Goal: Task Accomplishment & Management: Complete application form

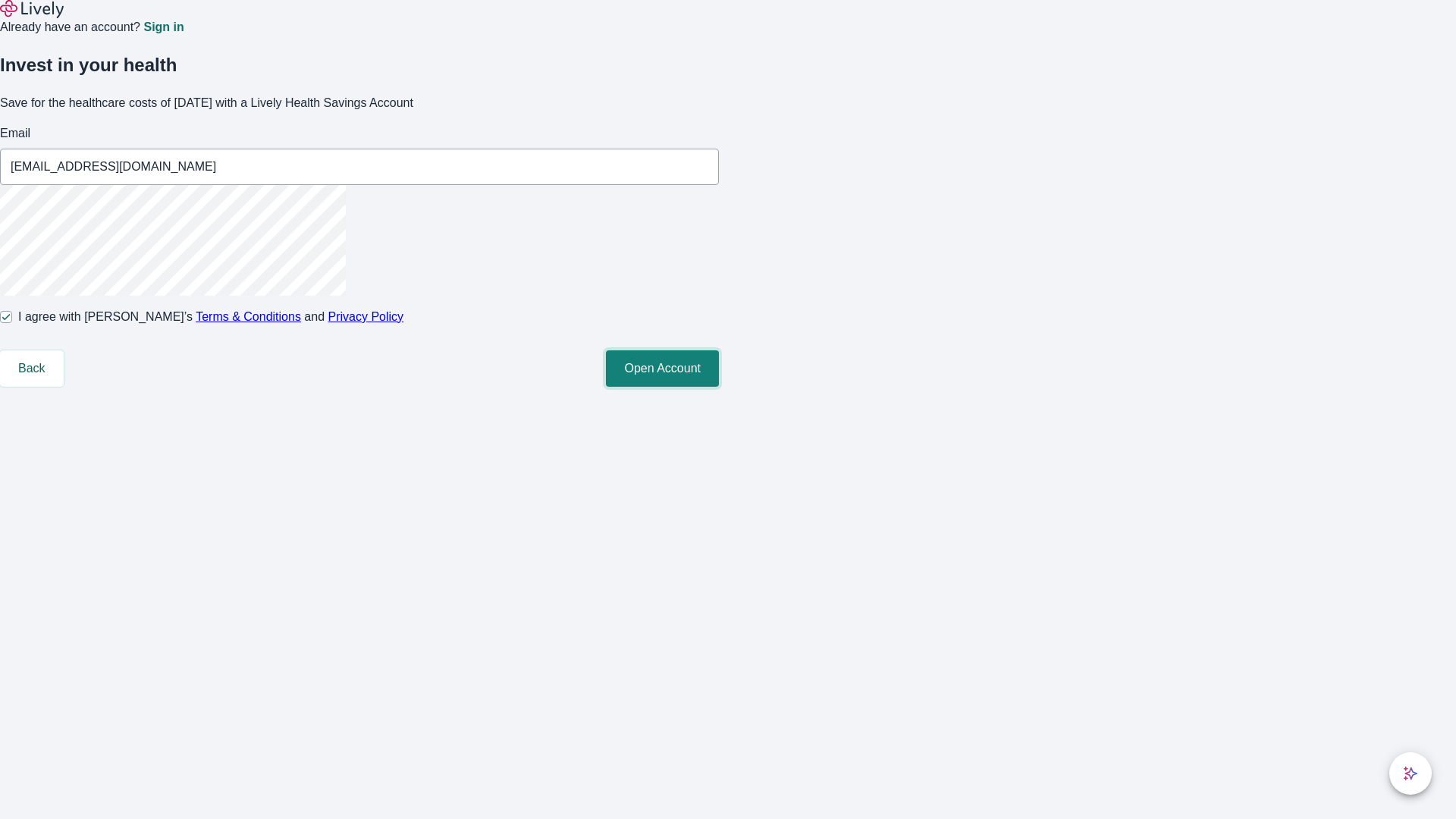
click at [719, 387] on button "Open Account" at bounding box center [662, 369] width 113 height 36
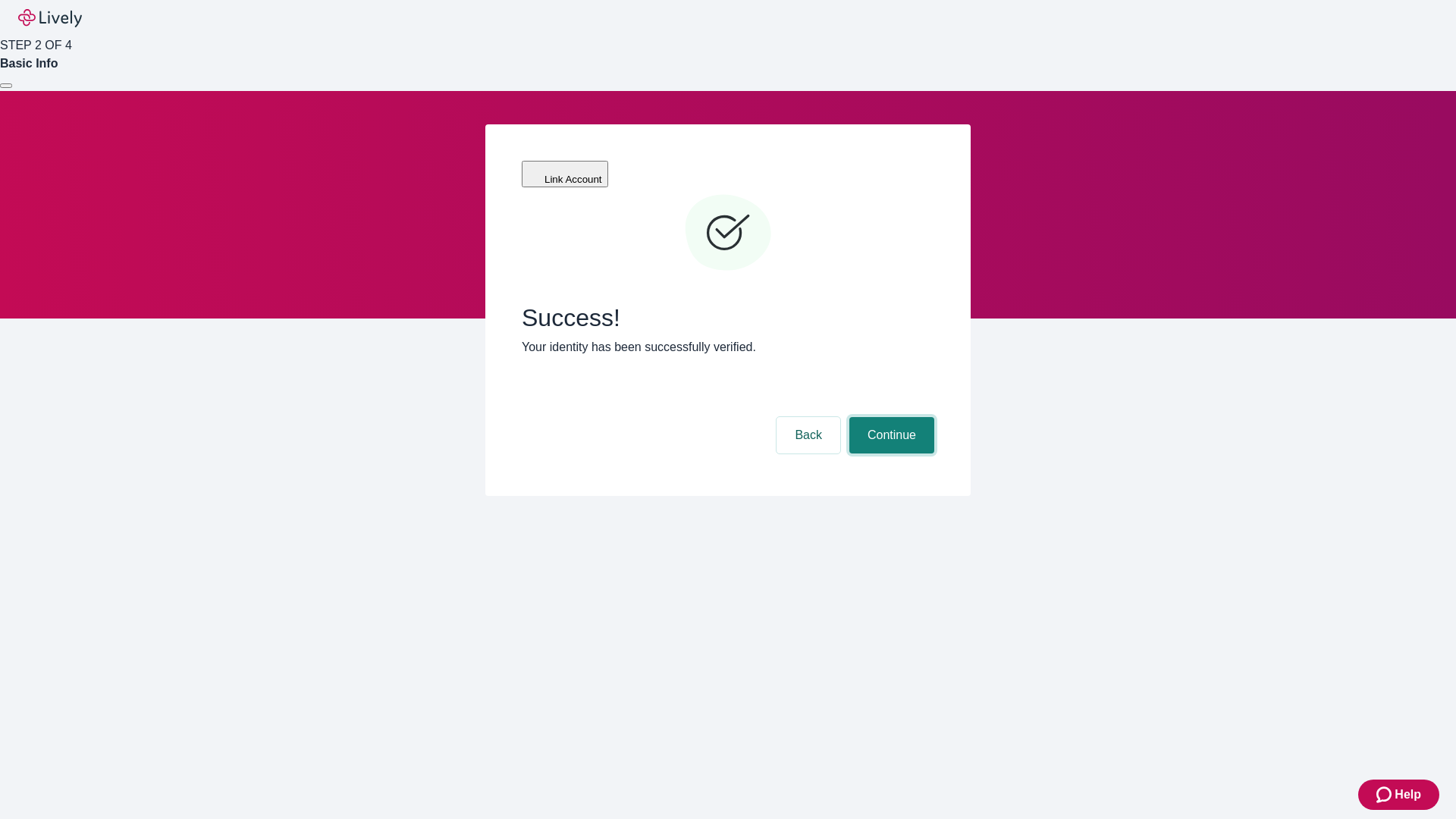
click at [889, 417] on button "Continue" at bounding box center [891, 435] width 85 height 36
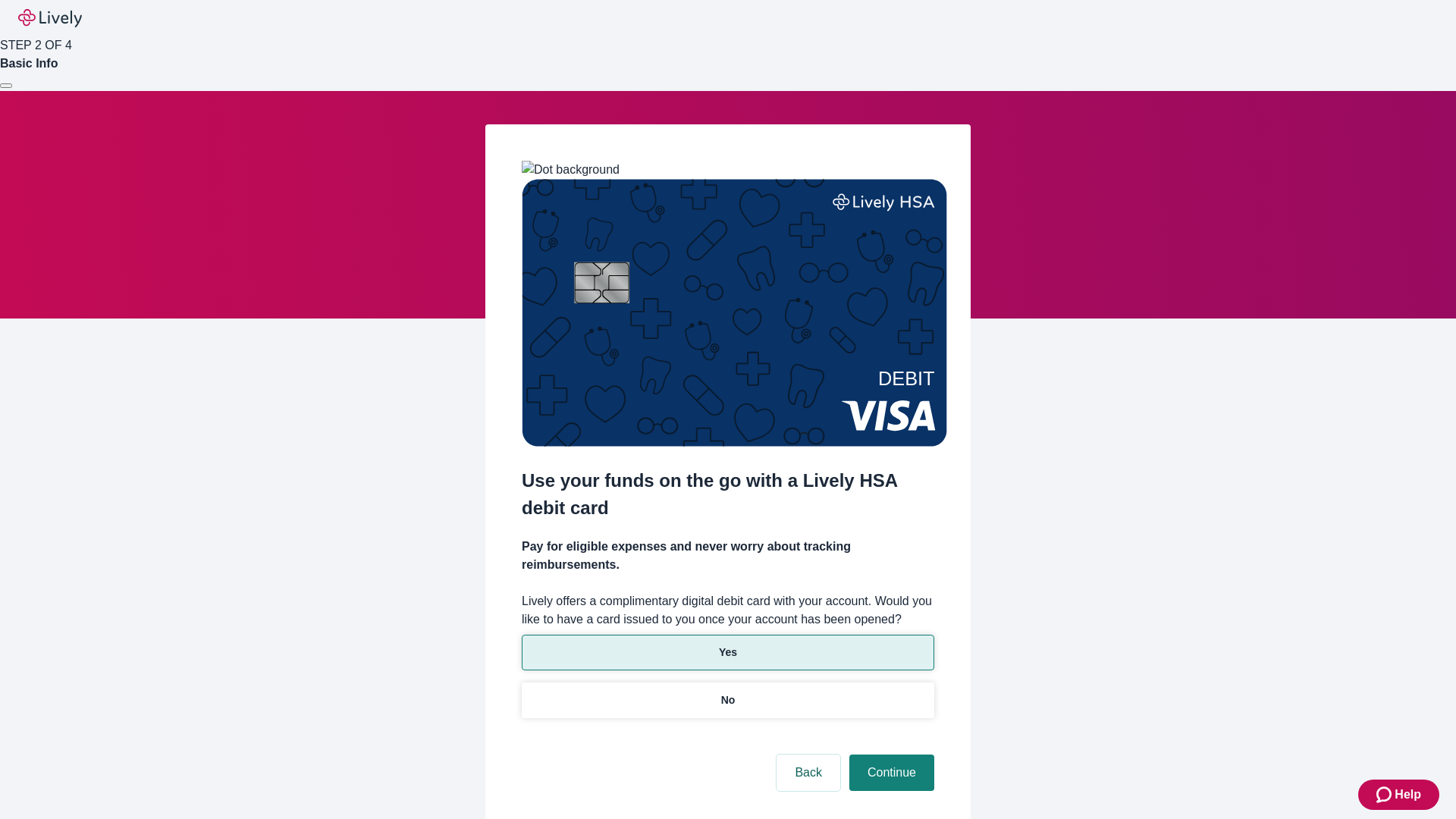
click at [728, 645] on p "Yes" at bounding box center [728, 653] width 18 height 16
click at [889, 754] on button "Continue" at bounding box center [891, 772] width 85 height 36
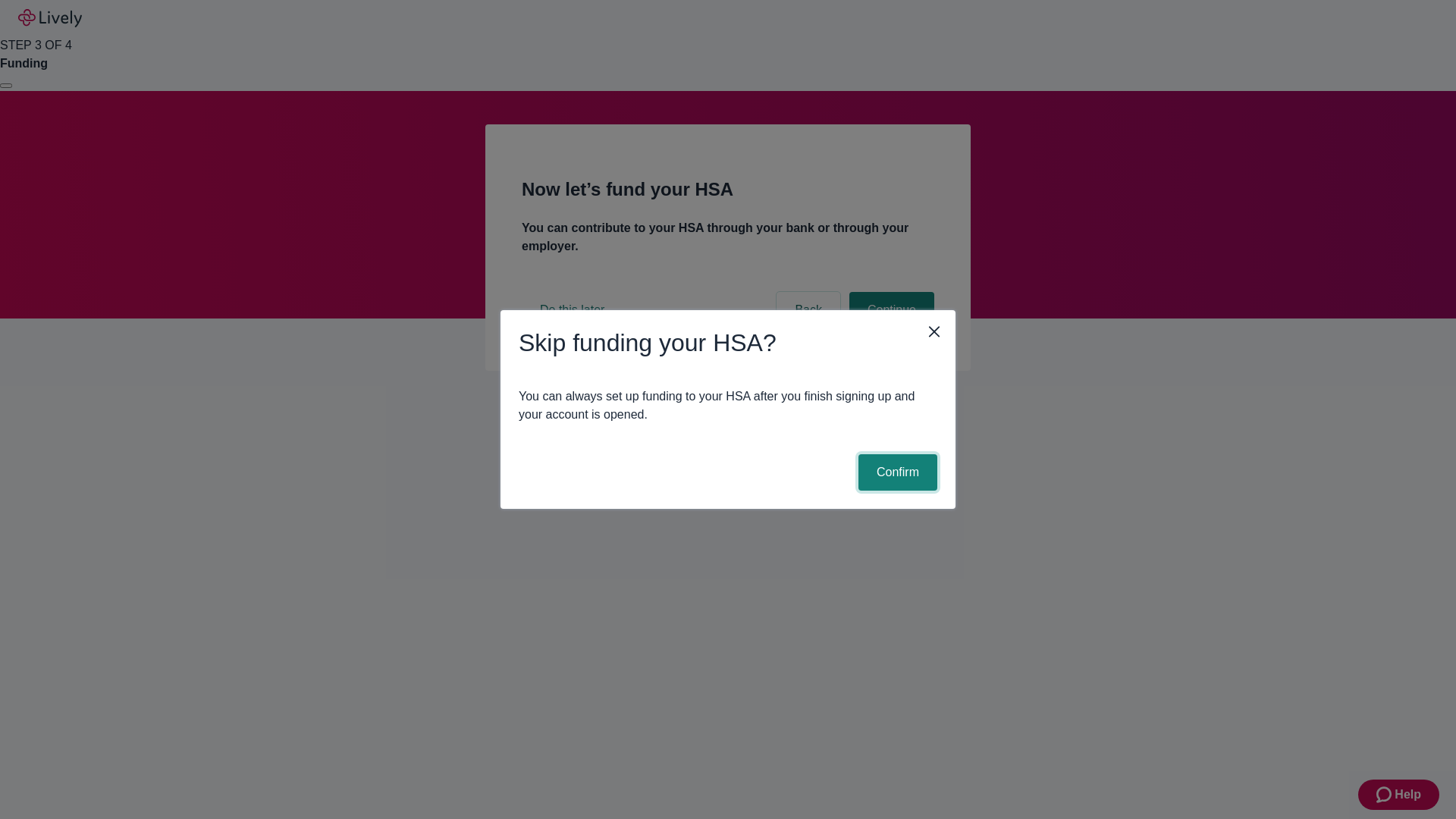
click at [895, 473] on button "Confirm" at bounding box center [898, 472] width 79 height 36
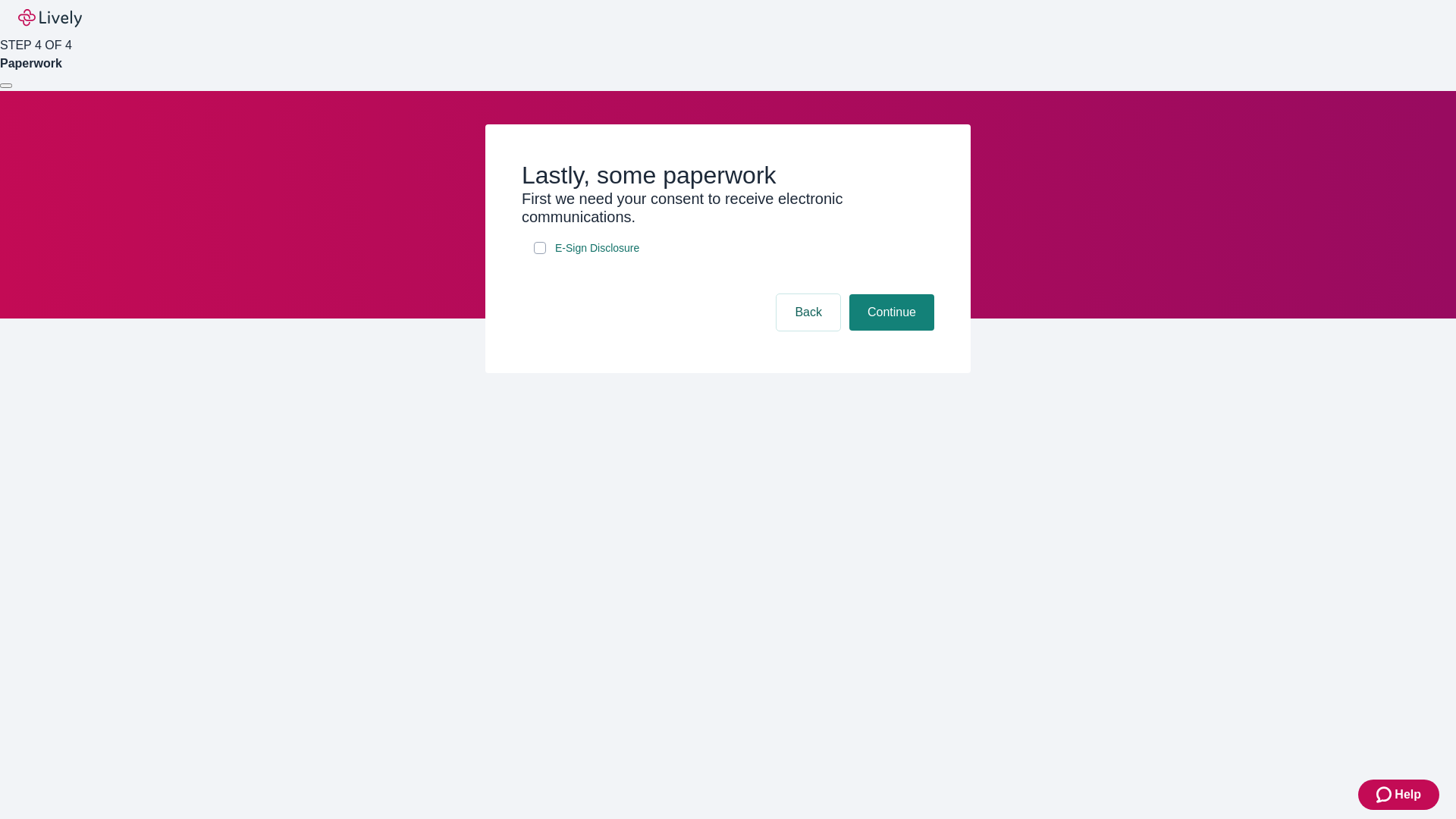
click at [540, 254] on input "E-Sign Disclosure" at bounding box center [540, 248] width 12 height 12
checkbox input "true"
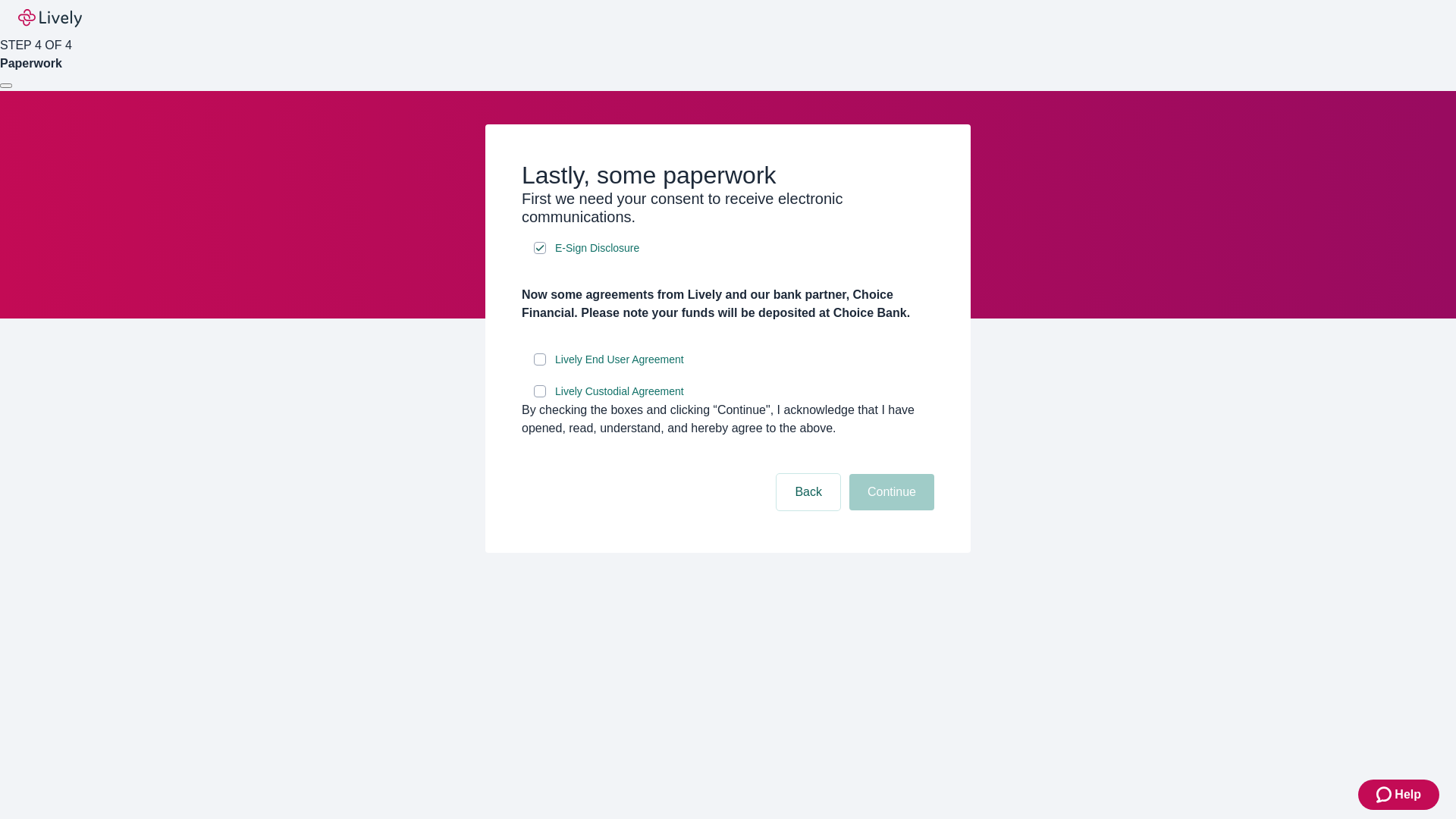
click at [540, 365] on input "Lively End User Agreement" at bounding box center [540, 359] width 12 height 12
checkbox input "true"
click at [540, 397] on input "Lively Custodial Agreement" at bounding box center [540, 391] width 12 height 12
checkbox input "true"
click at [889, 511] on button "Continue" at bounding box center [891, 492] width 85 height 36
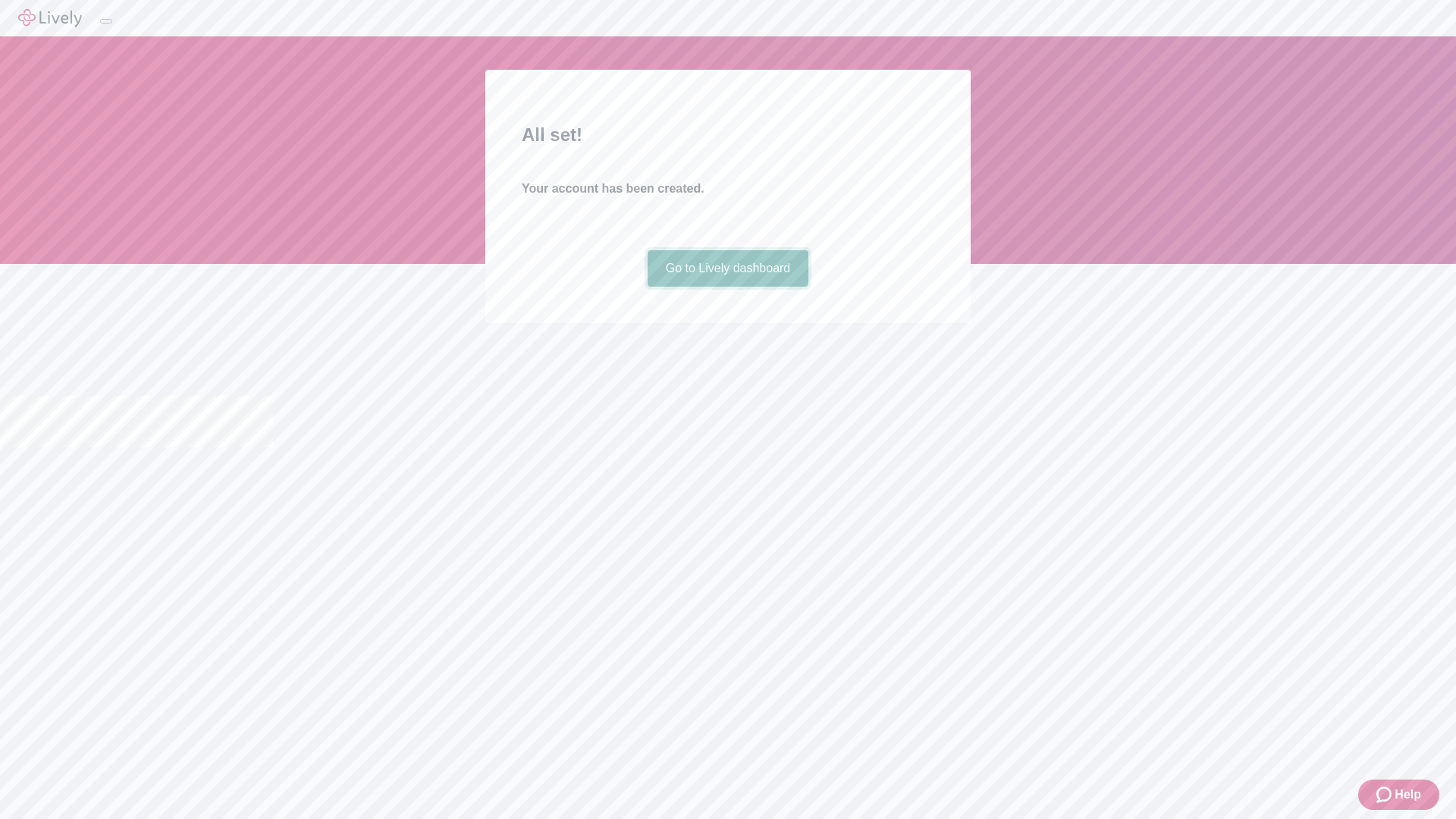
click at [728, 287] on link "Go to Lively dashboard" at bounding box center [728, 269] width 162 height 36
